Goal: Register for event/course

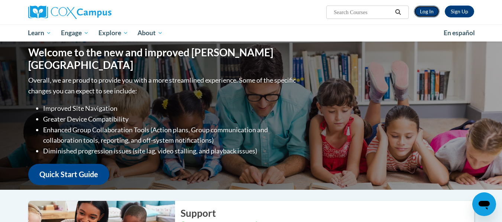
click at [418, 10] on link "Log In" at bounding box center [427, 12] width 26 height 12
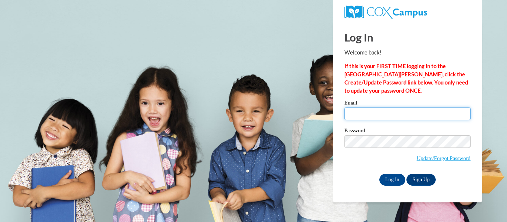
click at [388, 117] on input "Email" at bounding box center [408, 114] width 126 height 13
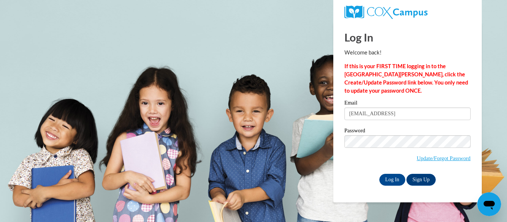
type input "kbattisf@kusd.edu"
click at [397, 182] on input "Log In" at bounding box center [392, 180] width 26 height 12
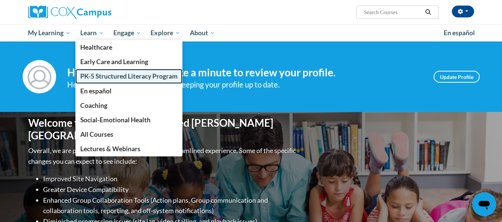
click at [105, 78] on span "PK-5 Structured Literacy Program" at bounding box center [128, 76] width 97 height 8
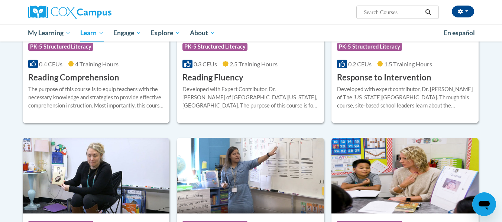
scroll to position [817, 0]
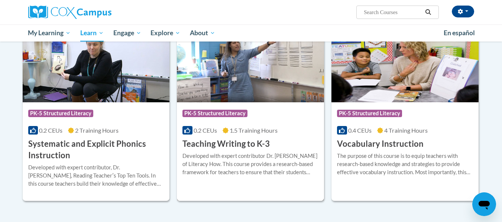
click at [276, 95] on img at bounding box center [250, 65] width 147 height 76
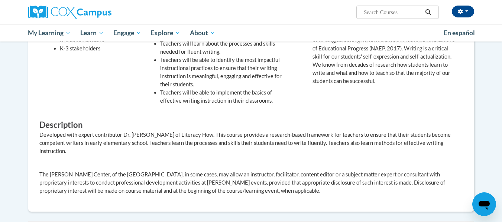
scroll to position [111, 0]
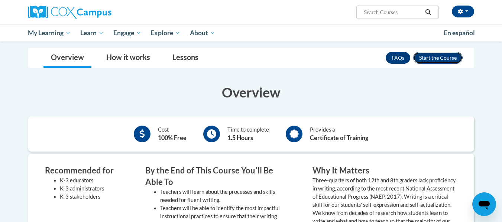
click at [448, 56] on button "Enroll" at bounding box center [437, 58] width 49 height 12
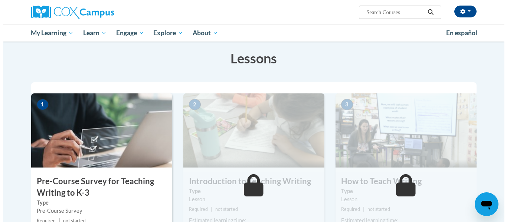
scroll to position [149, 0]
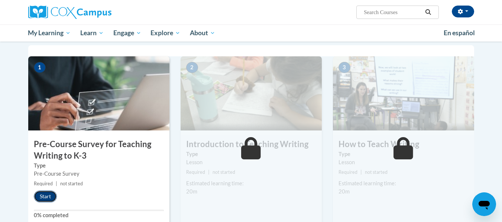
click at [45, 196] on button "Start" at bounding box center [45, 197] width 23 height 12
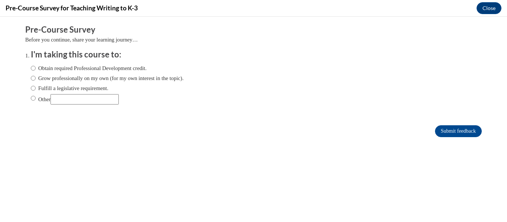
scroll to position [0, 0]
click at [32, 98] on label "Other" at bounding box center [75, 99] width 88 height 10
click at [32, 98] on input "Other" at bounding box center [33, 98] width 5 height 8
radio input "true"
click at [447, 130] on input "Submit feedback" at bounding box center [458, 132] width 47 height 12
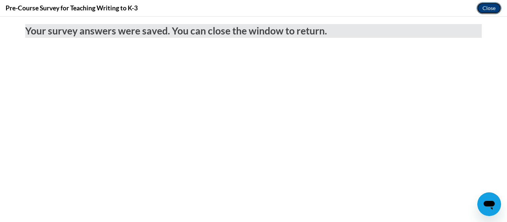
click at [489, 8] on button "Close" at bounding box center [489, 8] width 25 height 12
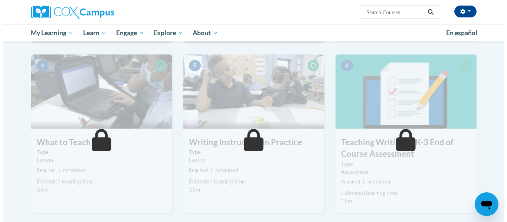
scroll to position [223, 0]
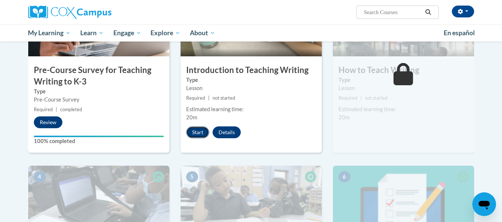
click at [195, 132] on button "Start" at bounding box center [197, 133] width 23 height 12
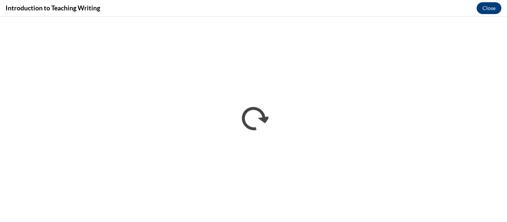
scroll to position [0, 0]
